Goal: Navigation & Orientation: Find specific page/section

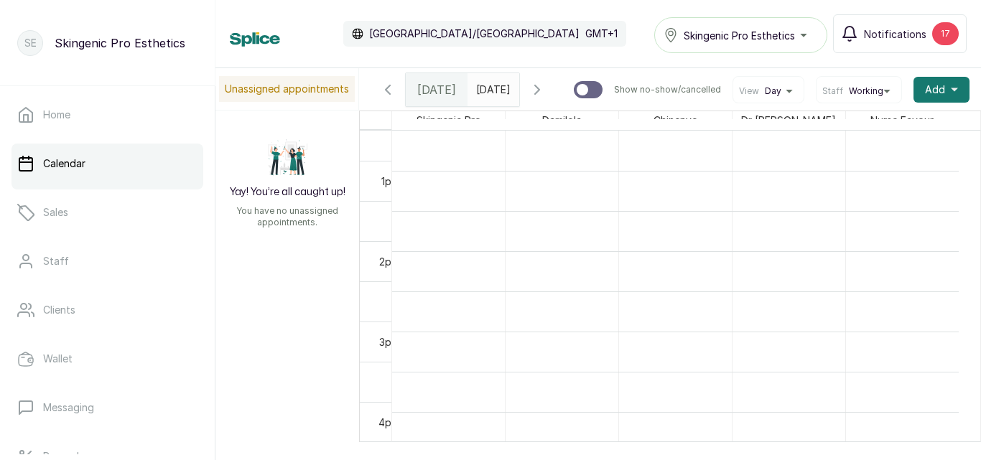
scroll to position [1016, 0]
